Goal: Task Accomplishment & Management: Use online tool/utility

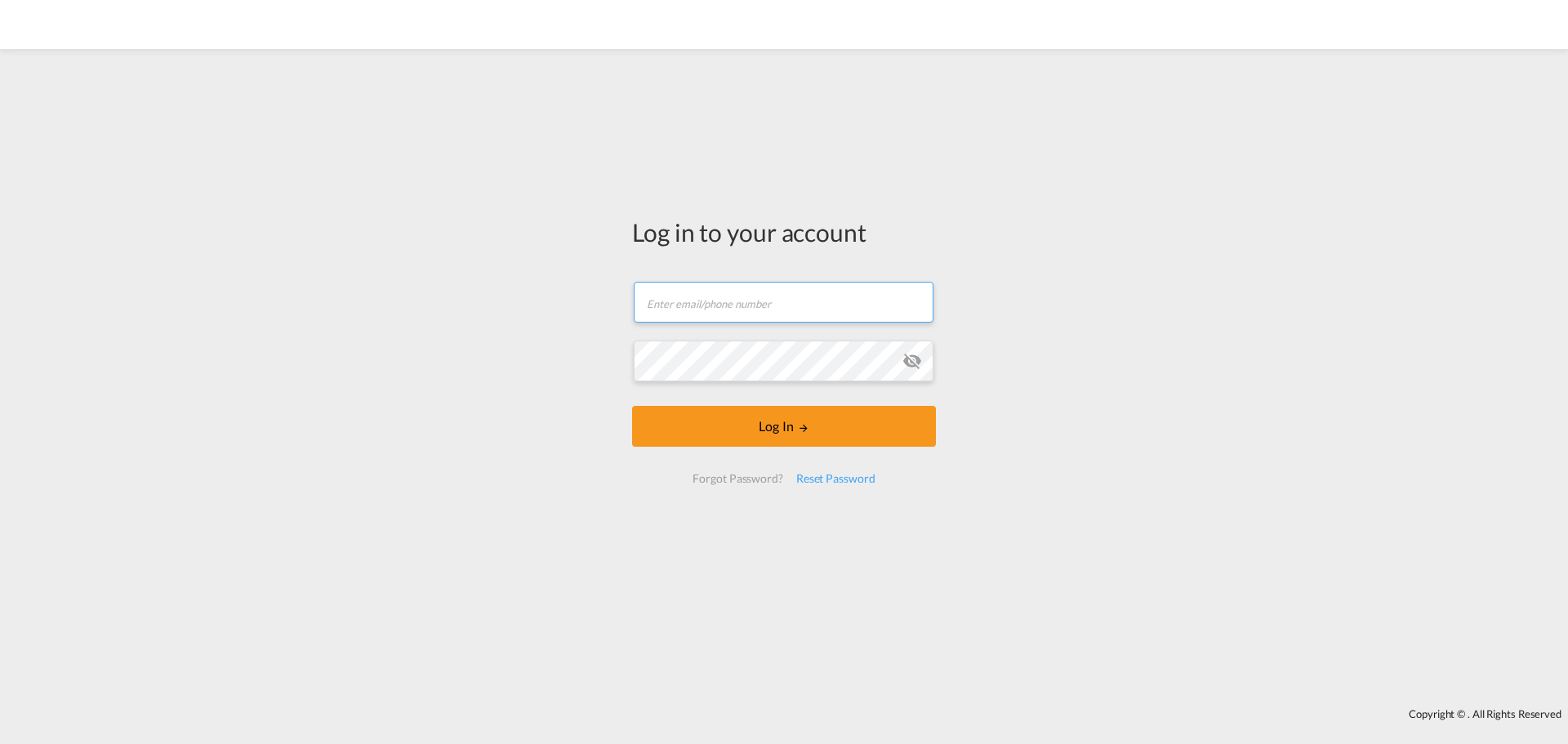
type input "[EMAIL_ADDRESS][DOMAIN_NAME]"
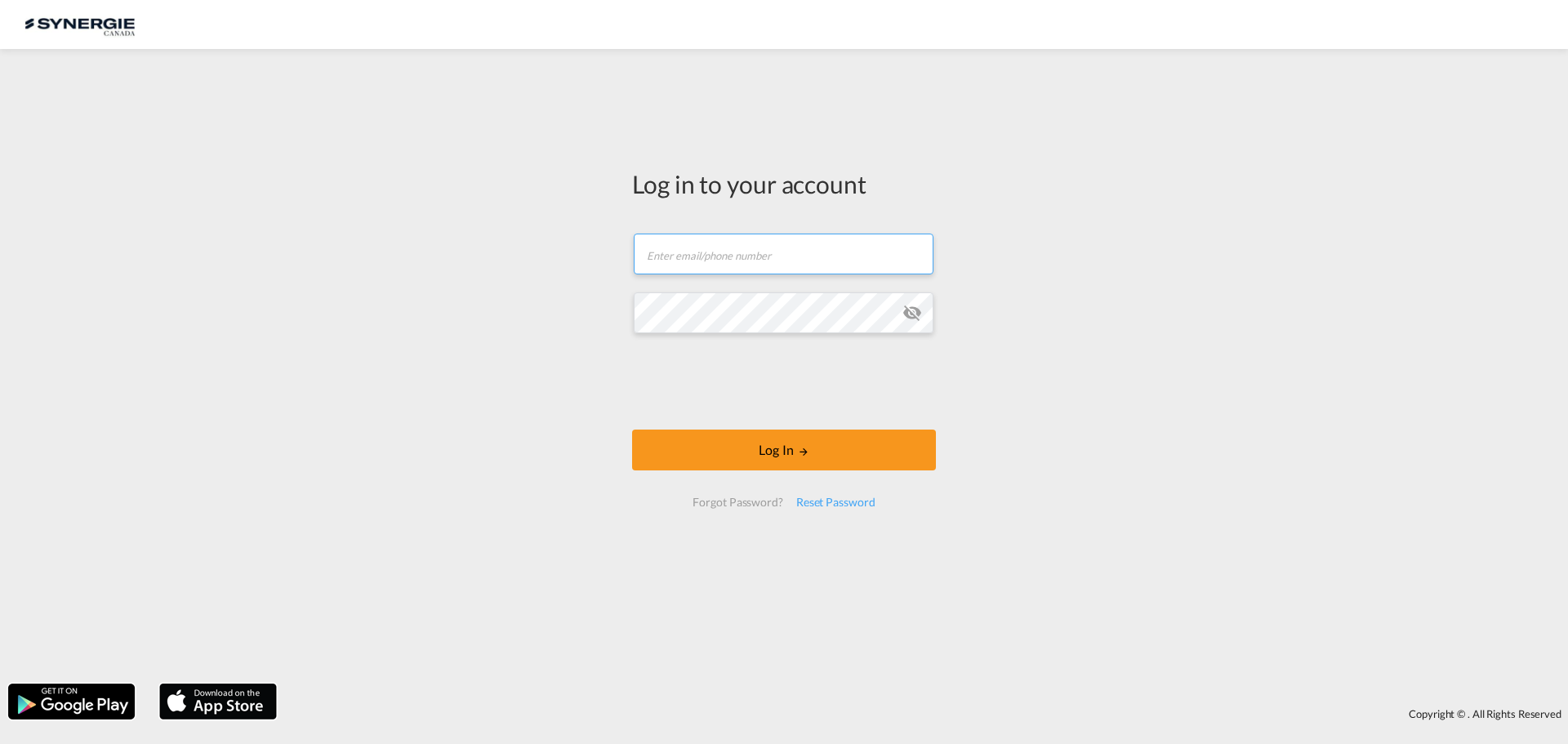
click at [791, 246] on input "text" at bounding box center [783, 254] width 299 height 41
type input "[EMAIL_ADDRESS][DOMAIN_NAME]"
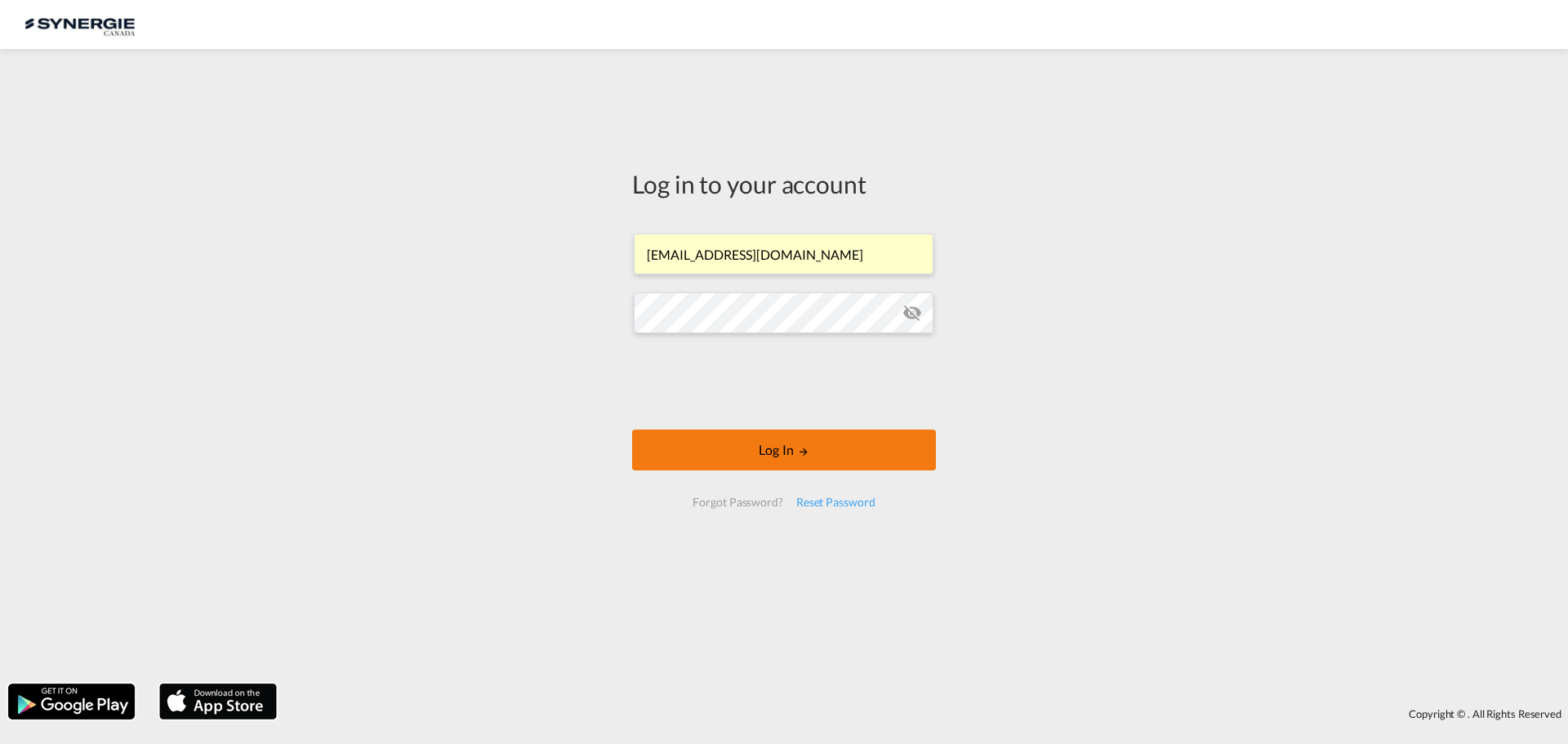
click at [780, 455] on button "Log In" at bounding box center [784, 450] width 304 height 41
